Goal: Navigation & Orientation: Find specific page/section

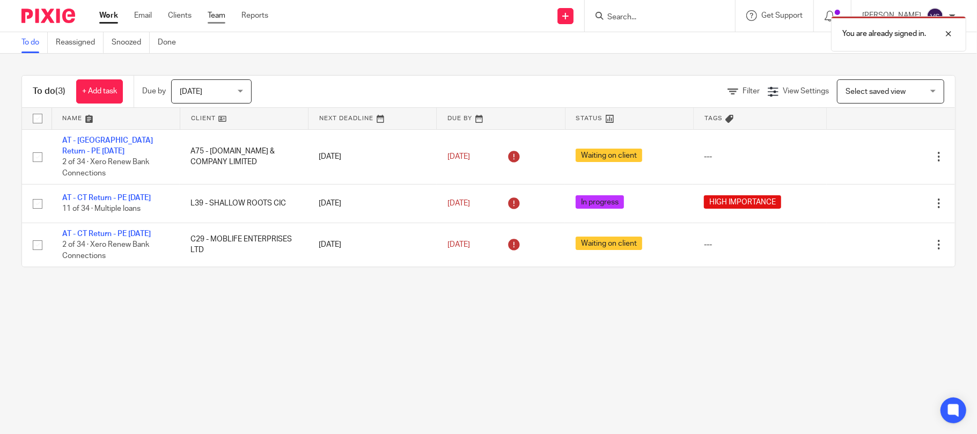
click at [220, 19] on link "Team" at bounding box center [217, 15] width 18 height 11
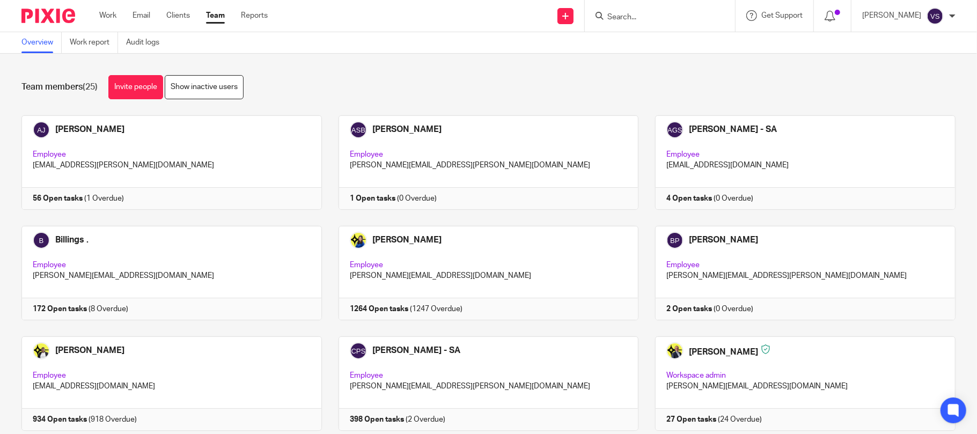
scroll to position [703, 0]
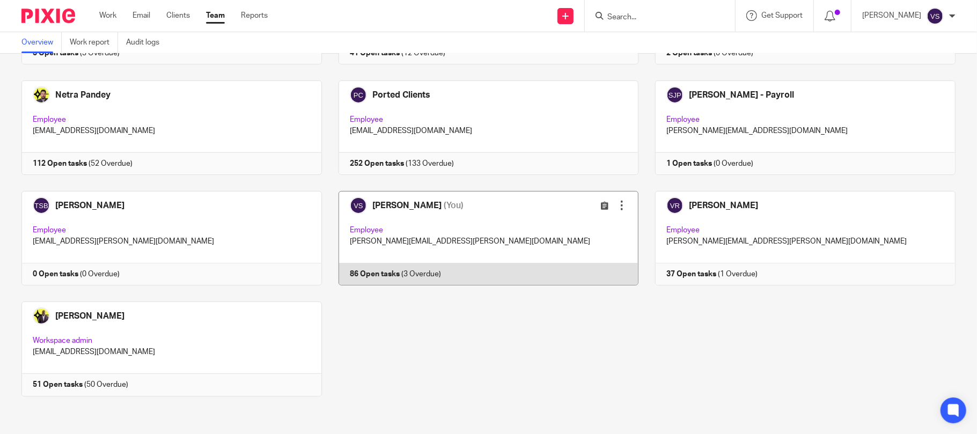
click at [427, 243] on link at bounding box center [480, 238] width 317 height 94
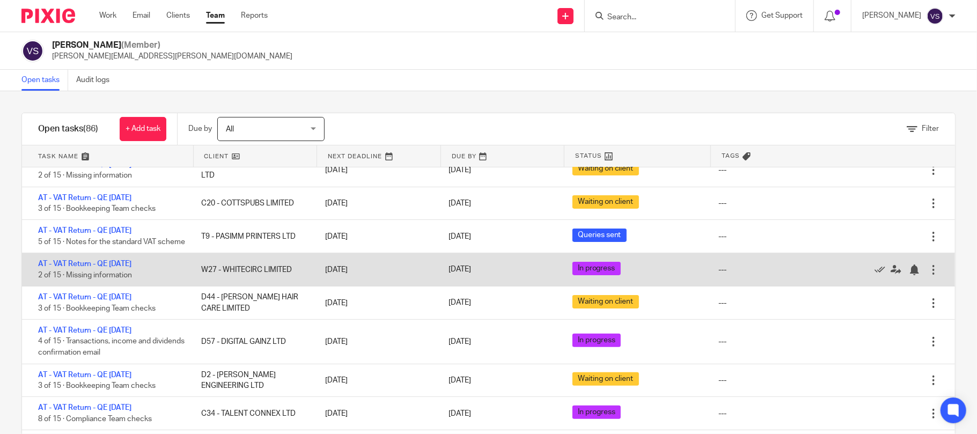
scroll to position [295, 0]
